Goal: Information Seeking & Learning: Find specific fact

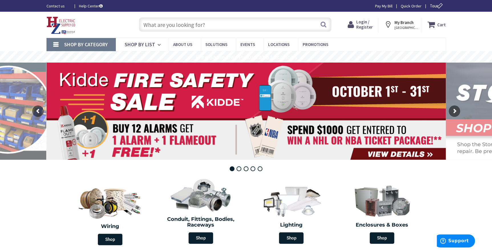
click at [365, 21] on span "Login / Register" at bounding box center [364, 24] width 17 height 11
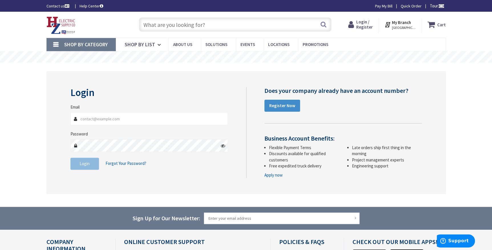
type input "dja@luhvac.com"
click at [88, 163] on span "Login" at bounding box center [85, 163] width 10 height 5
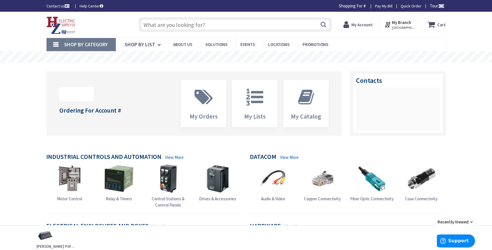
click at [189, 25] on input "text" at bounding box center [235, 24] width 193 height 14
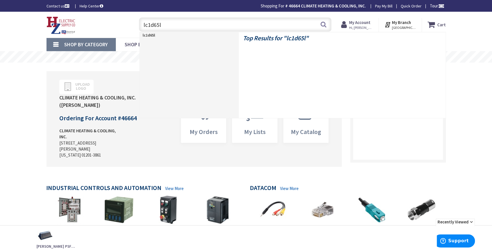
type input "lc1d65l6"
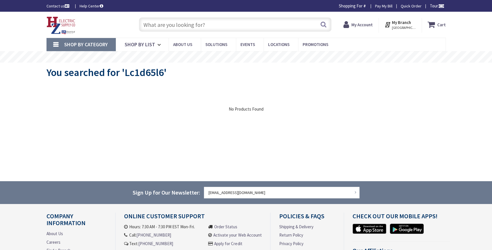
click at [181, 26] on input "text" at bounding box center [235, 24] width 193 height 14
paste input "LC1D65AL7"
type input "LC1D65AL7"
